Goal: Information Seeking & Learning: Compare options

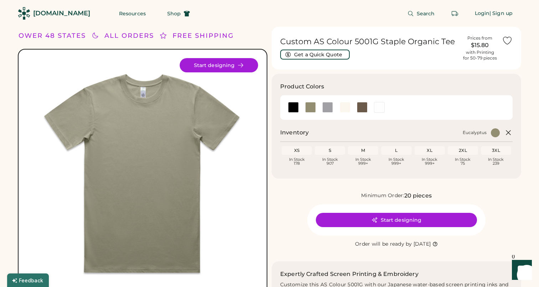
click at [485, 45] on div "$15.80" at bounding box center [480, 45] width 36 height 9
click at [337, 58] on button "Get a Quick Quote" at bounding box center [315, 55] width 70 height 10
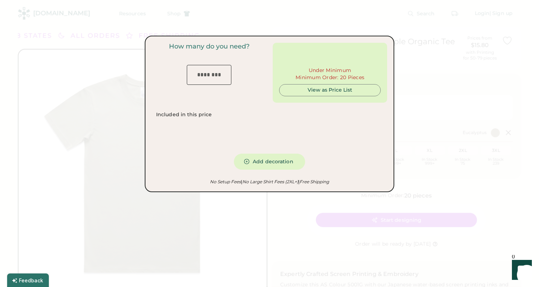
click at [337, 55] on input "input" at bounding box center [330, 58] width 102 height 18
type input "***"
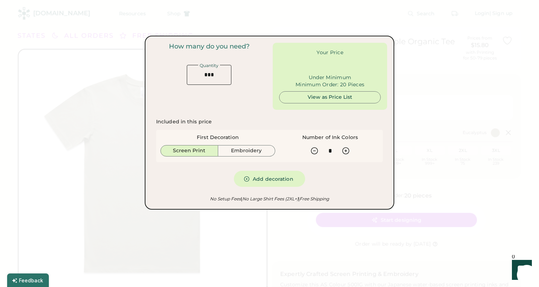
type input "******"
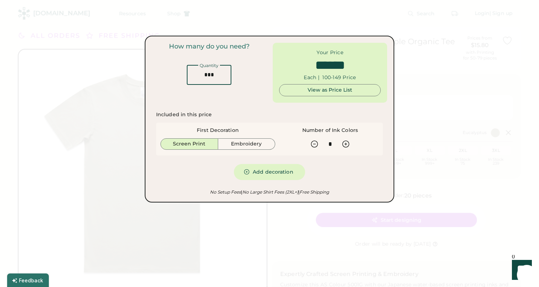
drag, startPoint x: 218, startPoint y: 73, endPoint x: 173, endPoint y: 71, distance: 45.4
click at [173, 71] on div "How many do you need? Quantity" at bounding box center [209, 64] width 114 height 42
type input "*"
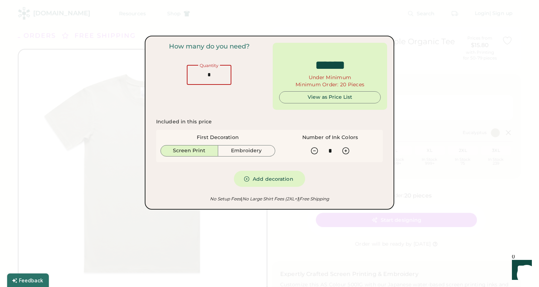
type input "*****"
type input "**"
click at [293, 102] on div "View as Price List" at bounding box center [330, 97] width 102 height 12
type input "******"
click at [301, 97] on div "View as Price List" at bounding box center [330, 97] width 90 height 7
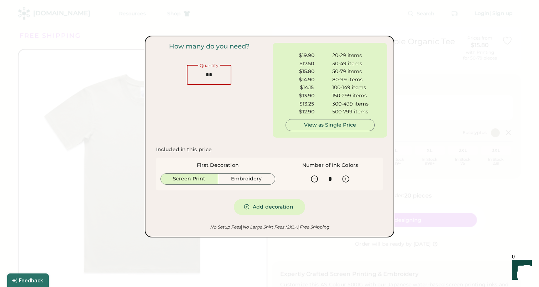
drag, startPoint x: 217, startPoint y: 76, endPoint x: 189, endPoint y: 74, distance: 28.2
click at [189, 74] on input "input" at bounding box center [209, 75] width 45 height 20
type input "*"
type input "**"
click at [104, 43] on div at bounding box center [269, 143] width 539 height 287
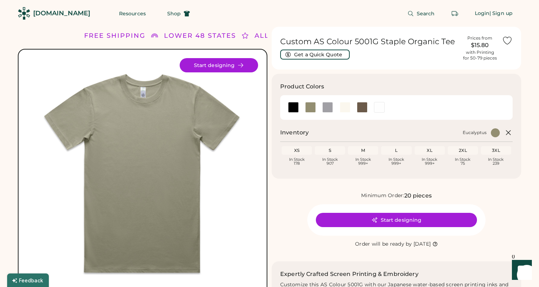
click at [65, 15] on div "[DOMAIN_NAME]" at bounding box center [61, 13] width 57 height 9
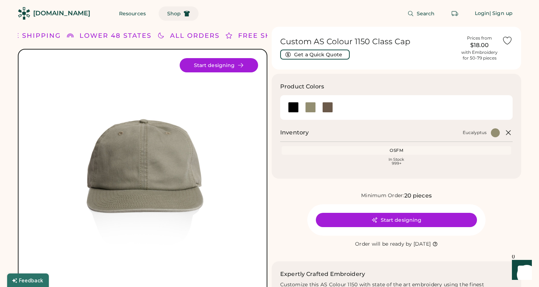
click at [167, 16] on span "Shop" at bounding box center [174, 13] width 14 height 5
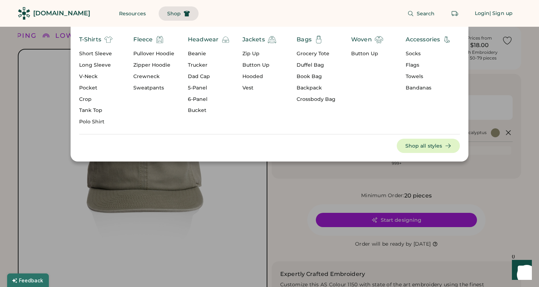
click at [206, 39] on div "Headwear" at bounding box center [203, 39] width 31 height 9
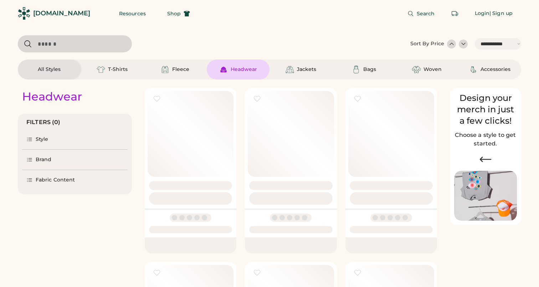
select select "*****"
select select "*"
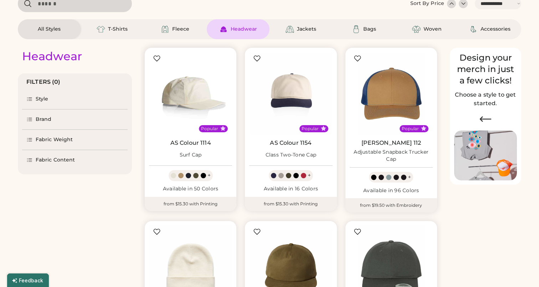
click at [188, 103] on img at bounding box center [190, 93] width 83 height 83
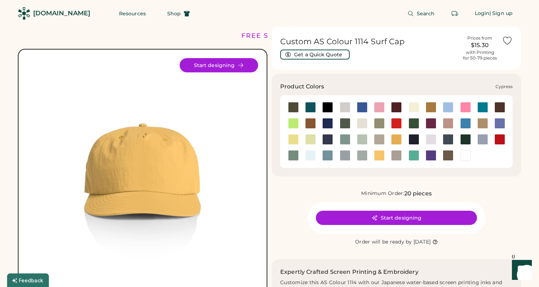
click at [343, 123] on div at bounding box center [345, 123] width 11 height 11
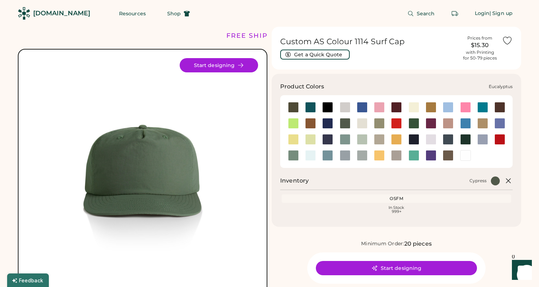
click at [382, 124] on div at bounding box center [379, 123] width 11 height 11
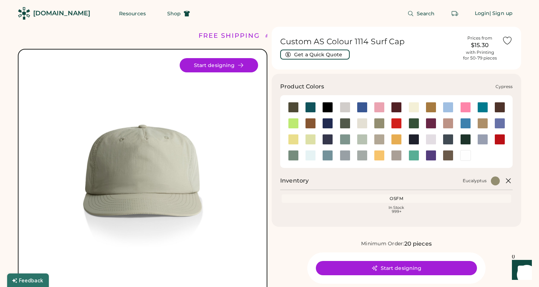
click at [342, 121] on div at bounding box center [345, 123] width 11 height 11
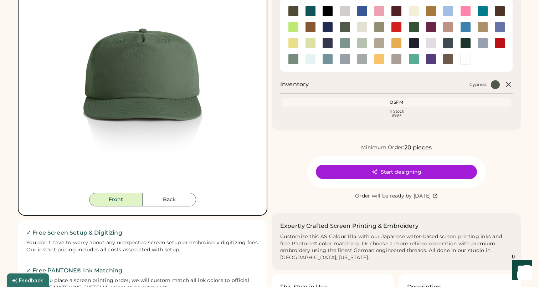
scroll to position [119, 0]
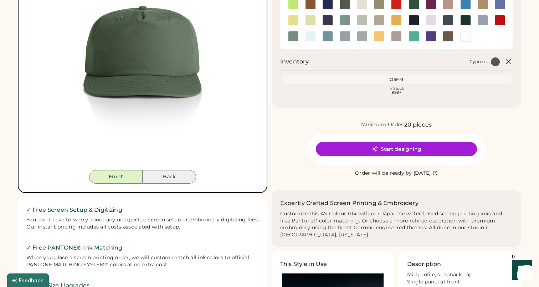
click at [175, 175] on button "Back" at bounding box center [169, 177] width 53 height 14
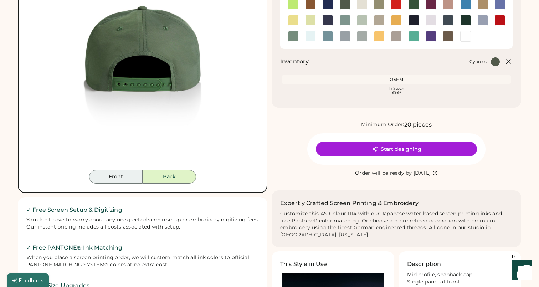
click at [130, 177] on button "Front" at bounding box center [115, 177] width 53 height 14
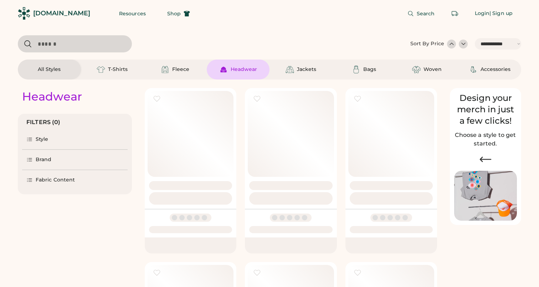
select select "*****"
select select "*"
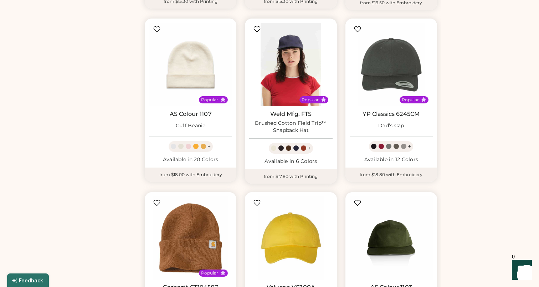
scroll to position [245, 0]
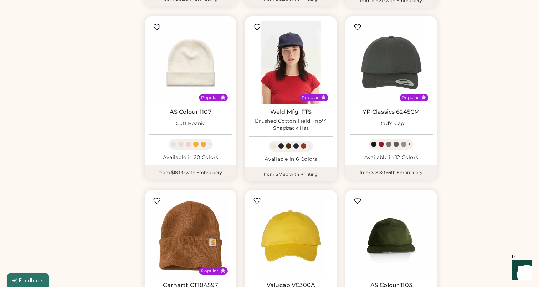
click at [311, 51] on img at bounding box center [290, 62] width 83 height 83
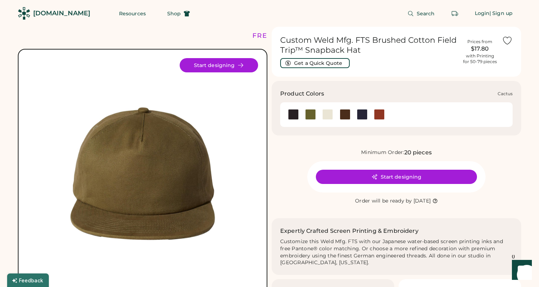
click at [317, 112] on div at bounding box center [310, 114] width 17 height 11
click at [310, 113] on div at bounding box center [310, 114] width 11 height 11
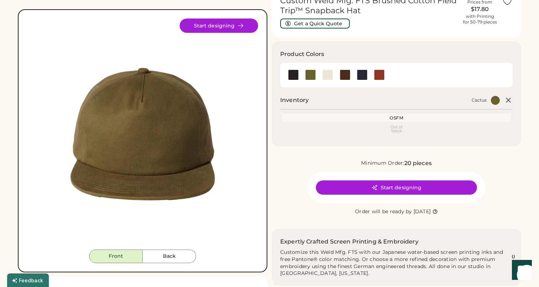
scroll to position [61, 0]
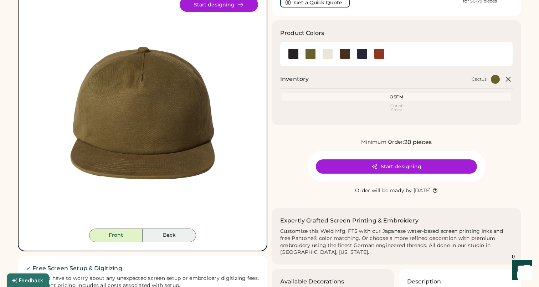
click at [177, 233] on button "Back" at bounding box center [169, 236] width 53 height 14
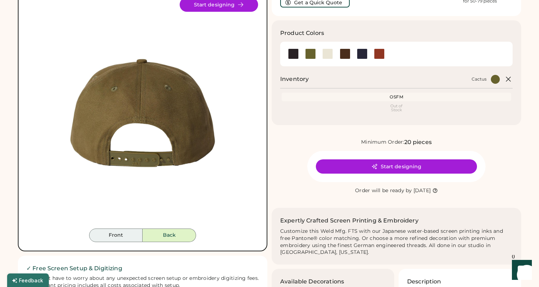
click at [125, 240] on button "Front" at bounding box center [115, 236] width 53 height 14
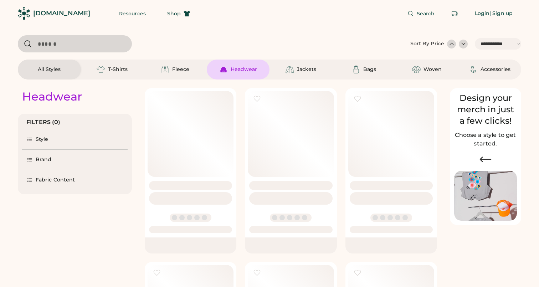
select select "*****"
select select "*"
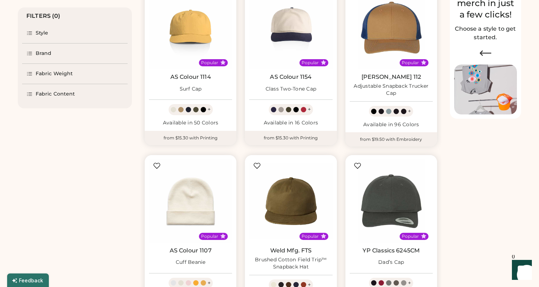
scroll to position [110, 0]
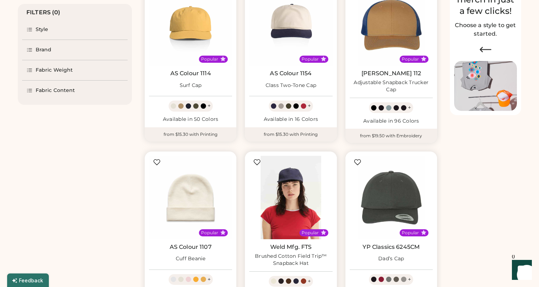
click at [298, 229] on img at bounding box center [290, 197] width 83 height 83
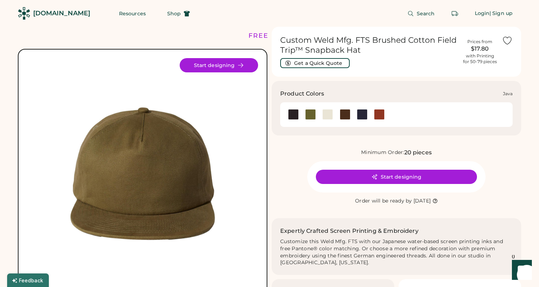
click at [350, 112] on div at bounding box center [345, 114] width 11 height 11
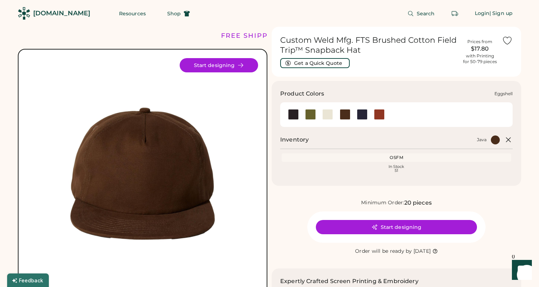
click at [324, 115] on div at bounding box center [327, 114] width 11 height 11
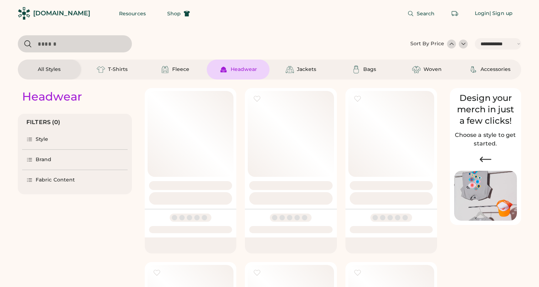
select select "*****"
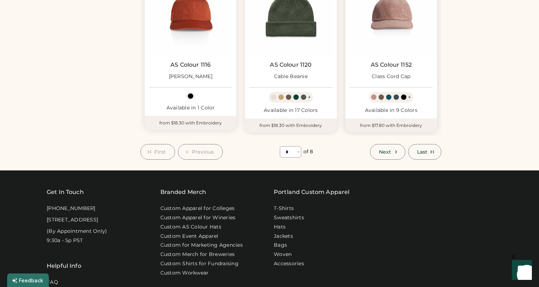
scroll to position [654, 0]
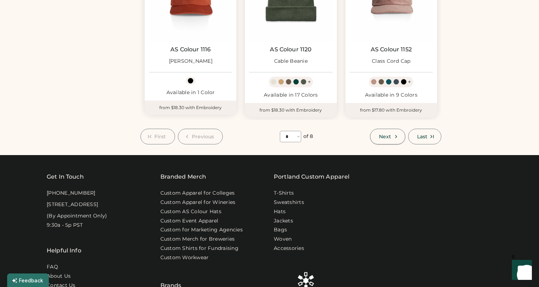
click at [394, 134] on icon at bounding box center [396, 136] width 6 height 6
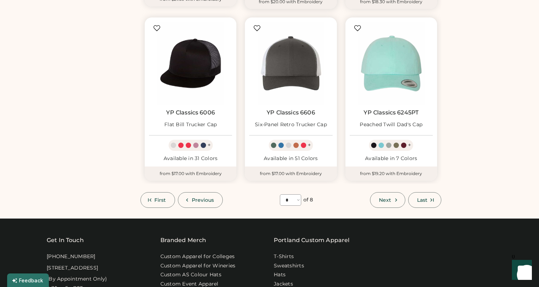
scroll to position [615, 0]
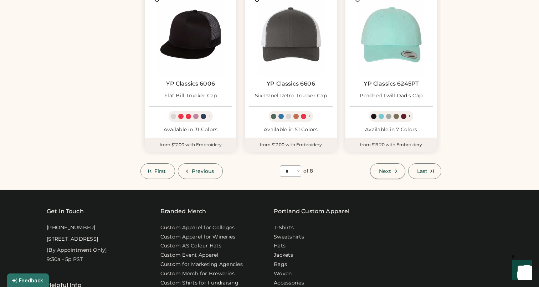
click at [388, 164] on button "Next" at bounding box center [387, 171] width 35 height 16
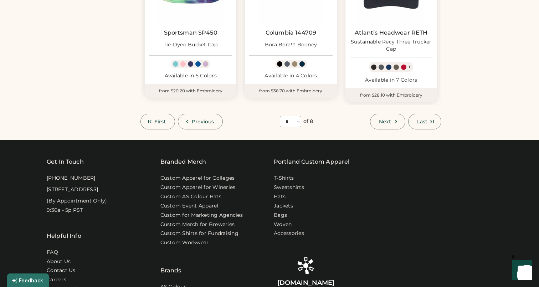
scroll to position [577, 0]
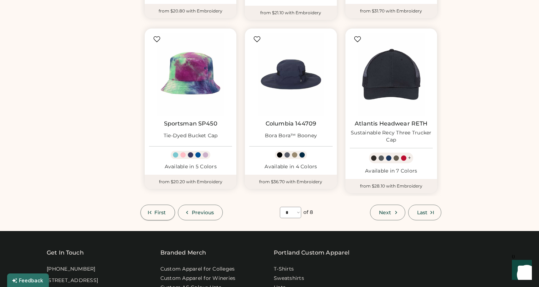
click at [164, 211] on span "First" at bounding box center [160, 212] width 12 height 5
select select "*"
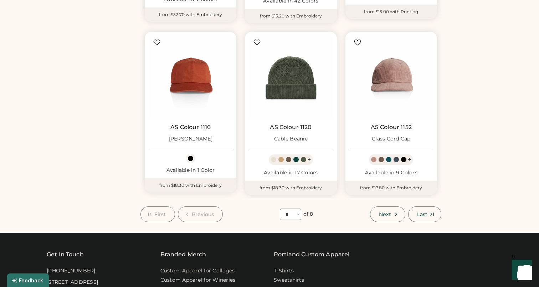
click at [162, 216] on button "First" at bounding box center [157, 214] width 35 height 16
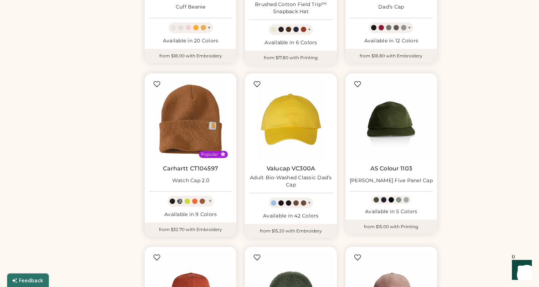
scroll to position [487, 0]
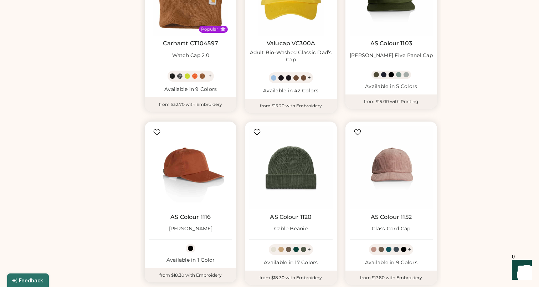
click at [198, 174] on img at bounding box center [190, 167] width 83 height 83
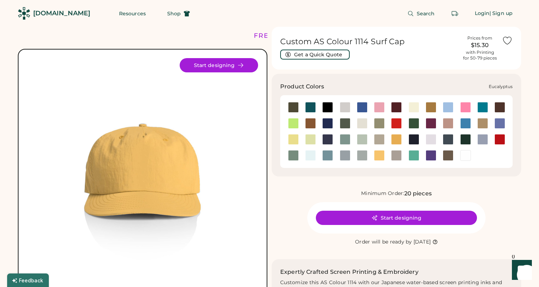
click at [377, 122] on div at bounding box center [379, 123] width 11 height 11
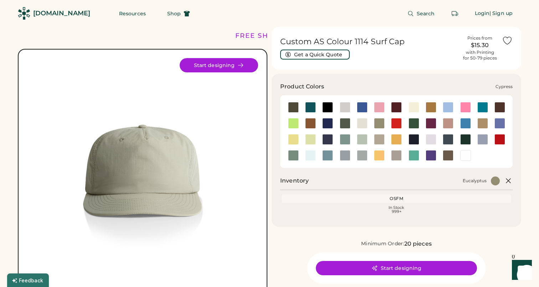
click at [340, 124] on div at bounding box center [345, 123] width 11 height 11
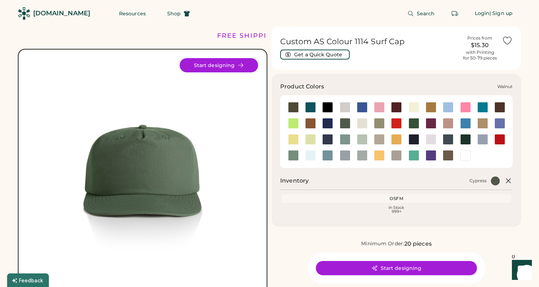
click at [447, 157] on div at bounding box center [448, 155] width 11 height 11
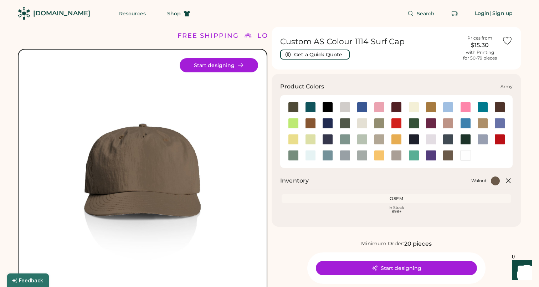
click at [290, 104] on div at bounding box center [293, 107] width 11 height 11
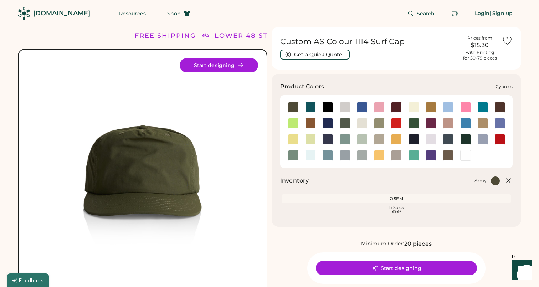
click at [347, 122] on div at bounding box center [345, 123] width 11 height 11
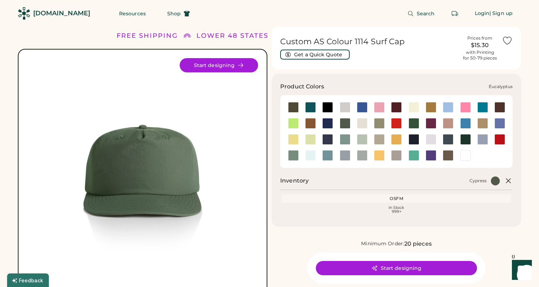
click at [378, 123] on div at bounding box center [379, 123] width 11 height 11
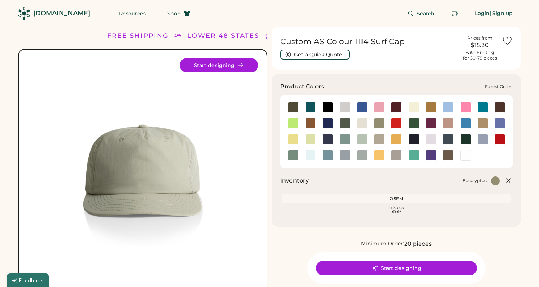
click at [414, 121] on div at bounding box center [414, 123] width 11 height 11
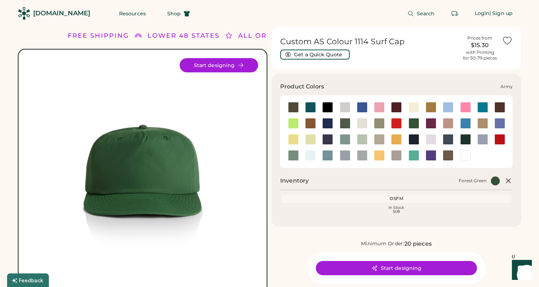
click at [296, 107] on div at bounding box center [293, 107] width 11 height 11
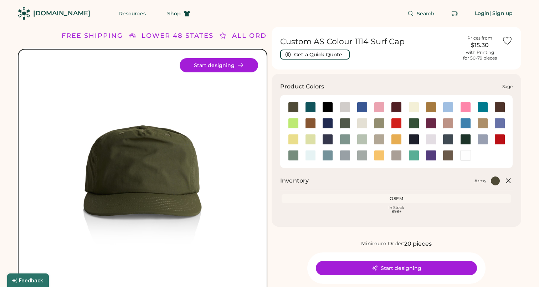
click at [293, 153] on div at bounding box center [293, 155] width 11 height 11
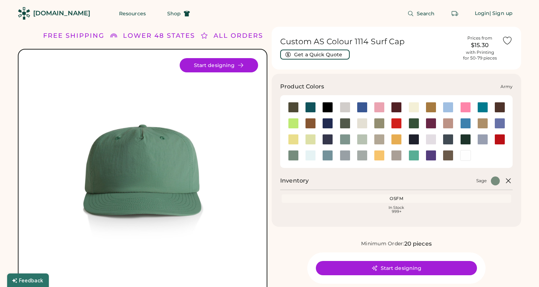
click at [292, 107] on div at bounding box center [293, 107] width 11 height 11
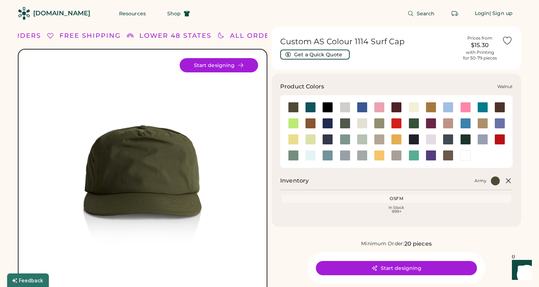
click at [449, 156] on div at bounding box center [448, 155] width 11 height 11
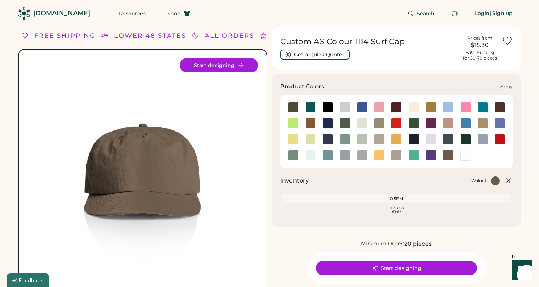
click at [293, 106] on div at bounding box center [293, 107] width 11 height 11
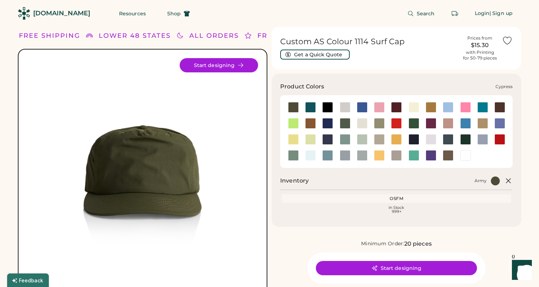
click at [349, 124] on div at bounding box center [345, 123] width 11 height 11
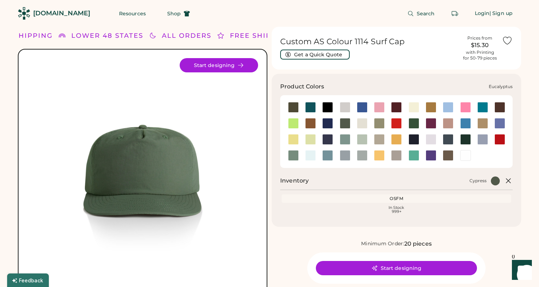
click at [378, 124] on div at bounding box center [379, 123] width 11 height 11
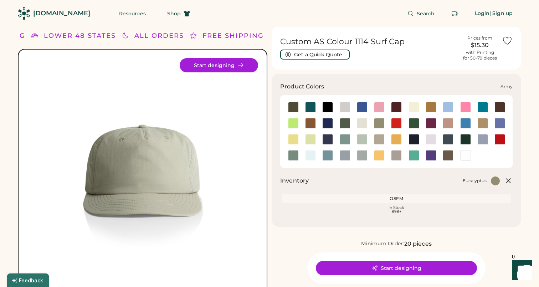
click at [294, 107] on div at bounding box center [293, 107] width 11 height 11
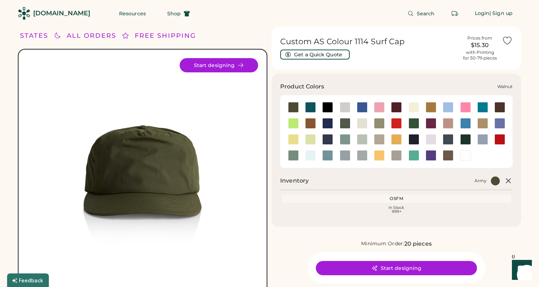
click at [448, 150] on div at bounding box center [448, 155] width 11 height 11
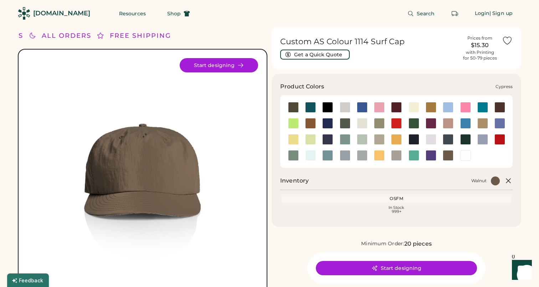
click at [351, 122] on div at bounding box center [344, 123] width 17 height 11
click at [343, 122] on div at bounding box center [345, 123] width 11 height 11
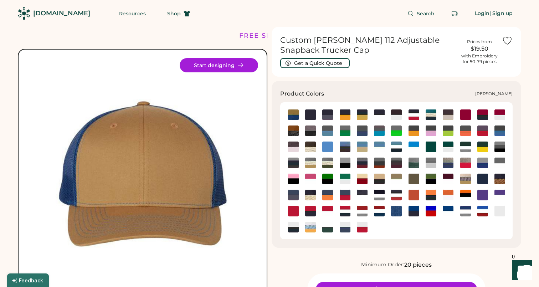
click at [415, 179] on img at bounding box center [414, 179] width 11 height 11
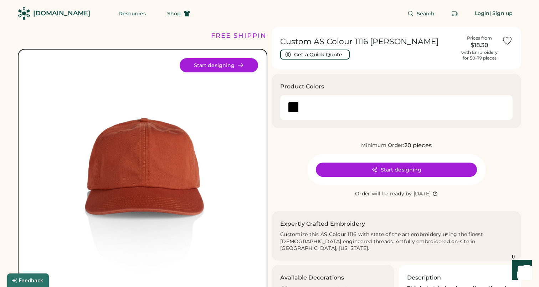
scroll to position [120, 0]
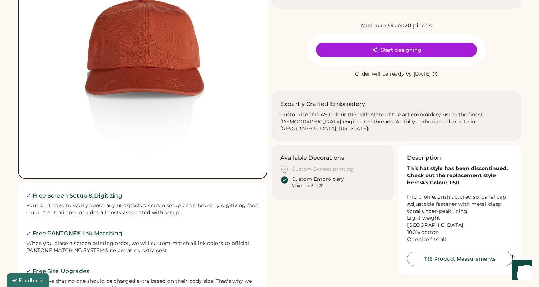
click at [435, 179] on strong "AS Colour 1150" at bounding box center [440, 182] width 39 height 6
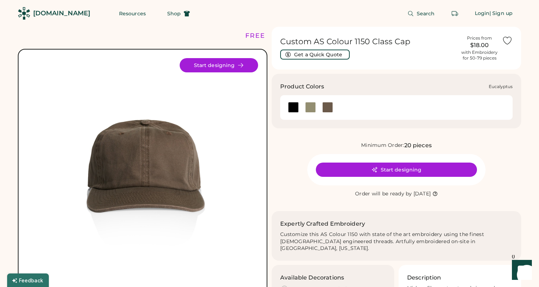
click at [316, 102] on div at bounding box center [310, 107] width 17 height 11
click at [310, 105] on div at bounding box center [310, 107] width 11 height 11
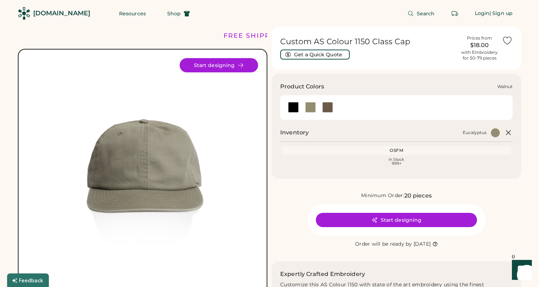
click at [326, 109] on div at bounding box center [327, 107] width 11 height 11
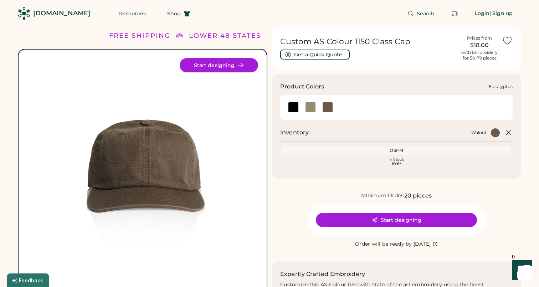
click at [307, 108] on div at bounding box center [310, 107] width 11 height 11
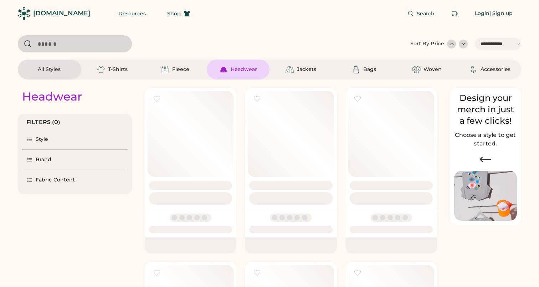
select select "*****"
select select "*"
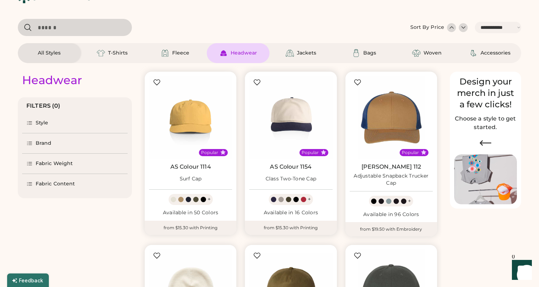
select select "*****"
select select "*"
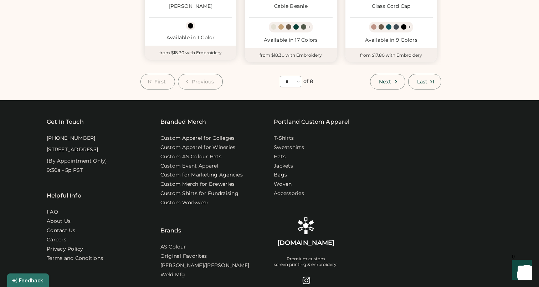
scroll to position [706, 0]
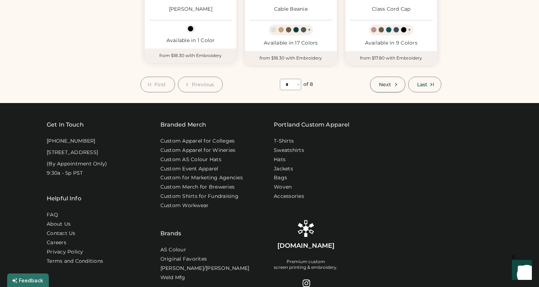
click at [389, 84] on span "Next" at bounding box center [385, 84] width 12 height 5
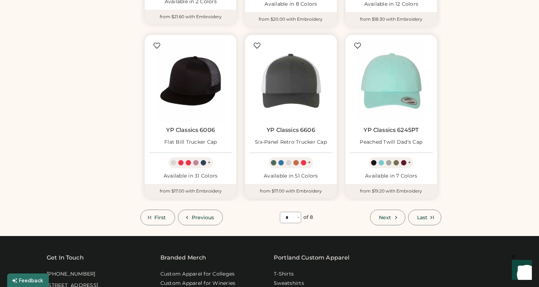
scroll to position [571, 0]
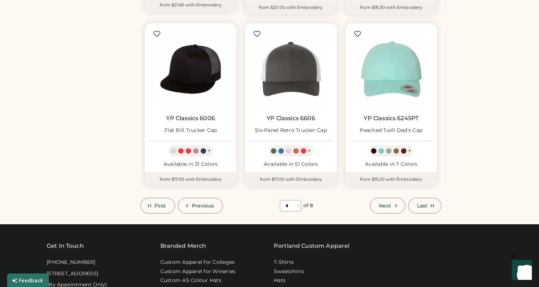
click at [384, 199] on button "Next" at bounding box center [387, 206] width 35 height 16
select select "*"
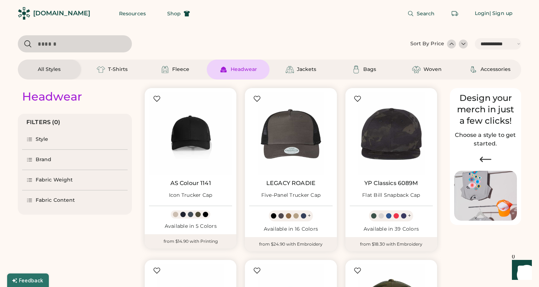
click at [83, 44] on input "input" at bounding box center [75, 43] width 114 height 17
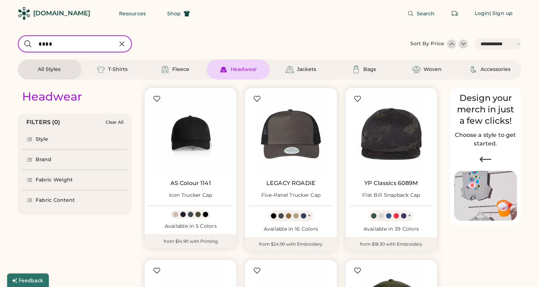
drag, startPoint x: 73, startPoint y: 43, endPoint x: 62, endPoint y: 8, distance: 36.7
click at [62, 8] on body "**********" at bounding box center [269, 143] width 539 height 287
type input "********"
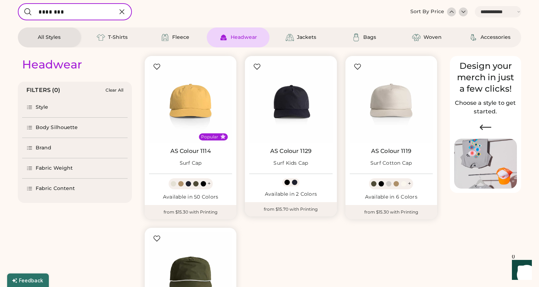
scroll to position [35, 0]
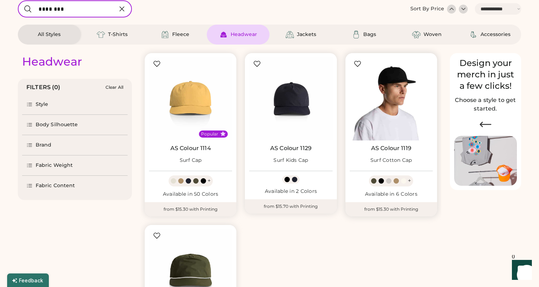
click at [396, 125] on img at bounding box center [391, 98] width 83 height 83
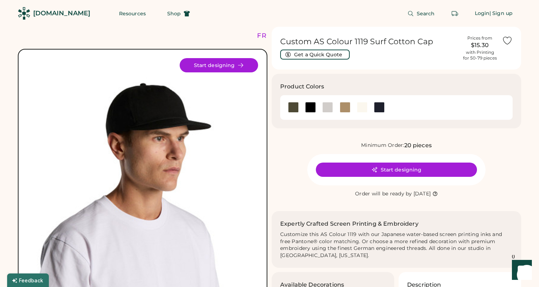
scroll to position [7, 0]
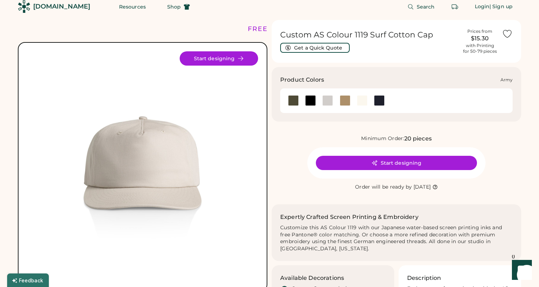
click at [294, 100] on div at bounding box center [293, 100] width 11 height 11
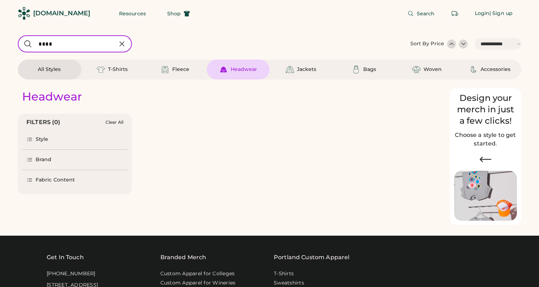
select select "*****"
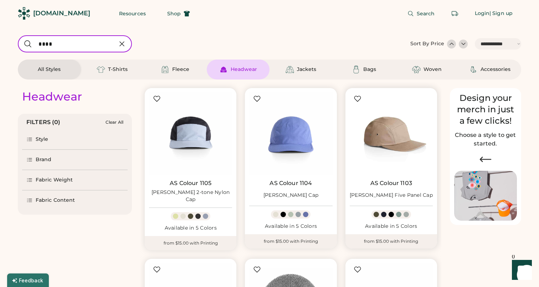
click at [400, 137] on img at bounding box center [391, 133] width 83 height 83
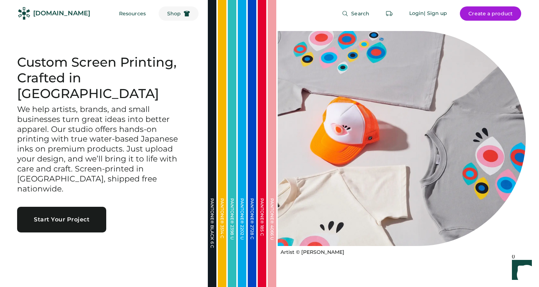
click at [167, 15] on span "Shop" at bounding box center [174, 13] width 14 height 5
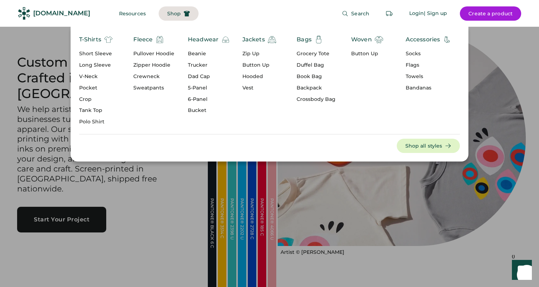
click at [149, 53] on div "Pullover Hoodie" at bounding box center [153, 53] width 41 height 7
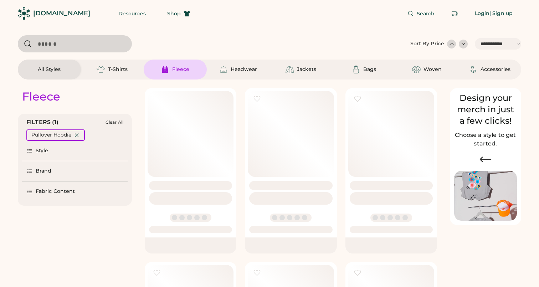
select select "*****"
select select "*"
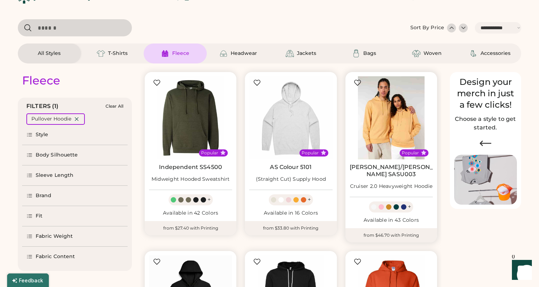
scroll to position [18, 0]
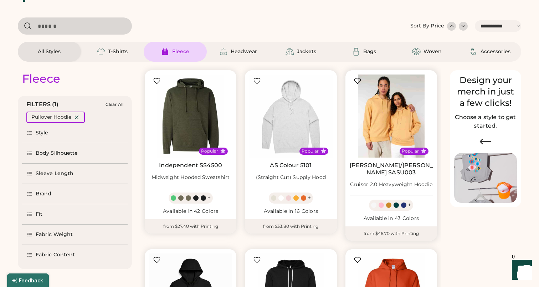
select select "*****"
select select "*"
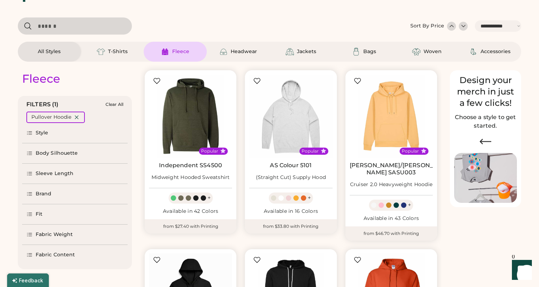
select select "*****"
select select "*"
